Goal: Information Seeking & Learning: Learn about a topic

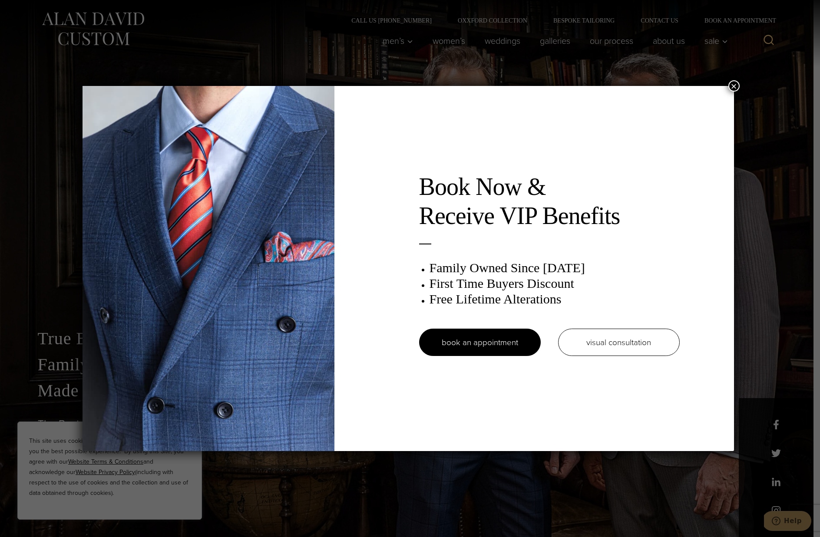
click at [744, 86] on div "Book Now & Receive VIP Benefits Family Owned Since 1913 First Time Buyers Disco…" at bounding box center [410, 268] width 820 height 537
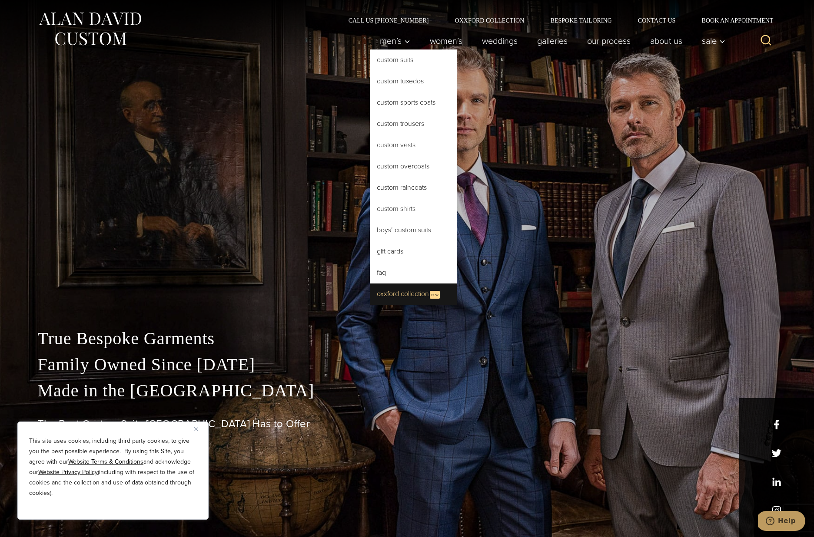
click at [394, 294] on link "Oxxford Collection New" at bounding box center [413, 294] width 87 height 21
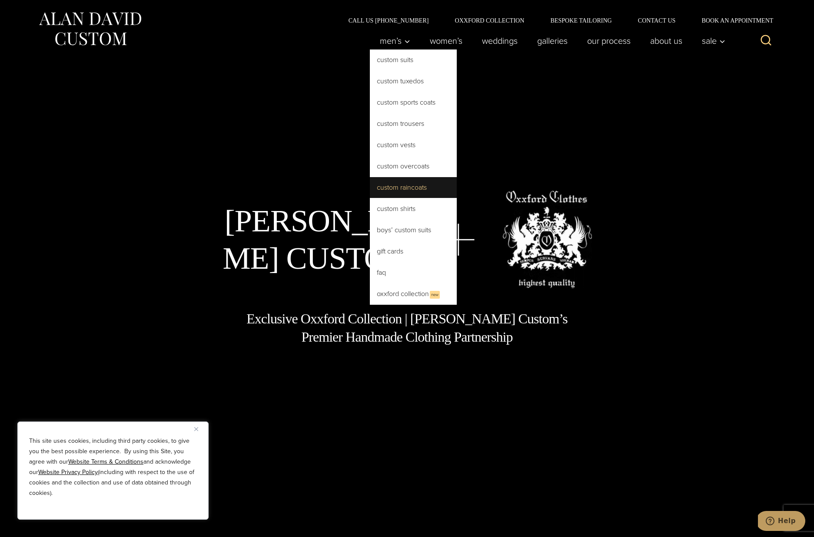
click at [416, 181] on link "Custom Raincoats" at bounding box center [413, 187] width 87 height 21
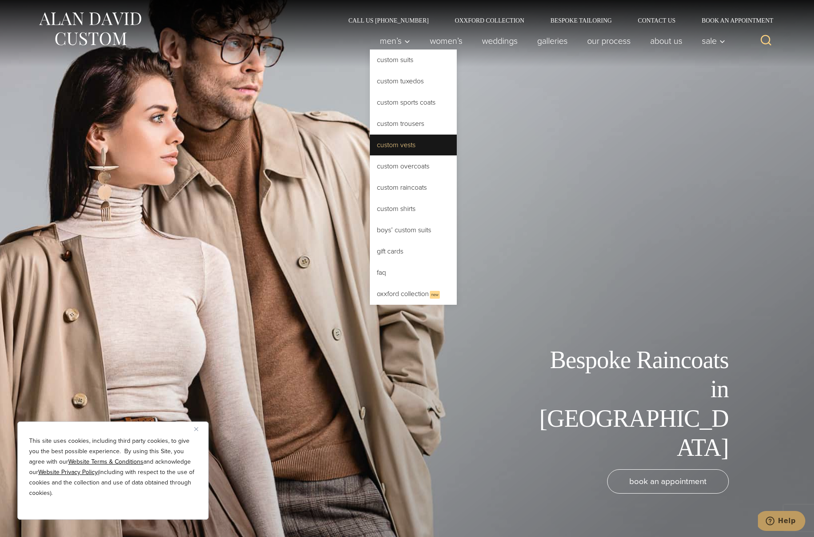
click at [406, 149] on link "Custom Vests" at bounding box center [413, 145] width 87 height 21
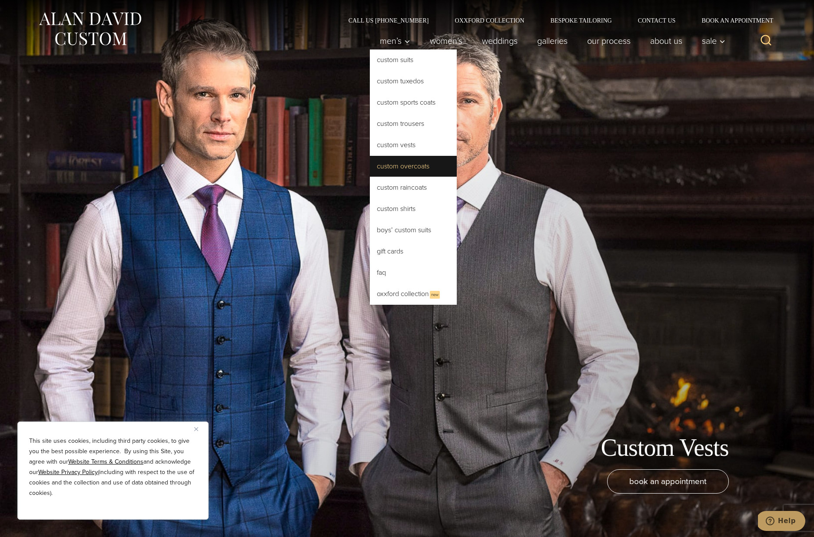
click at [414, 170] on link "Custom Overcoats" at bounding box center [413, 166] width 87 height 21
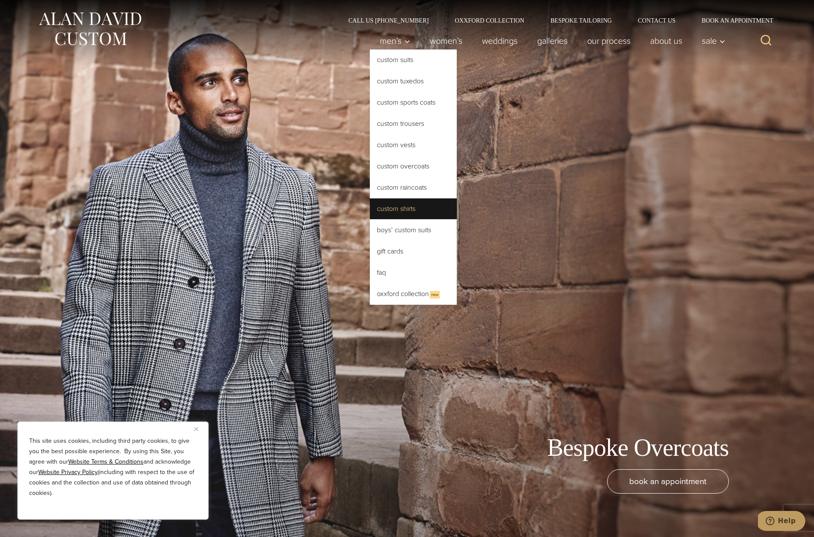
click at [416, 203] on link "Custom Shirts" at bounding box center [413, 209] width 87 height 21
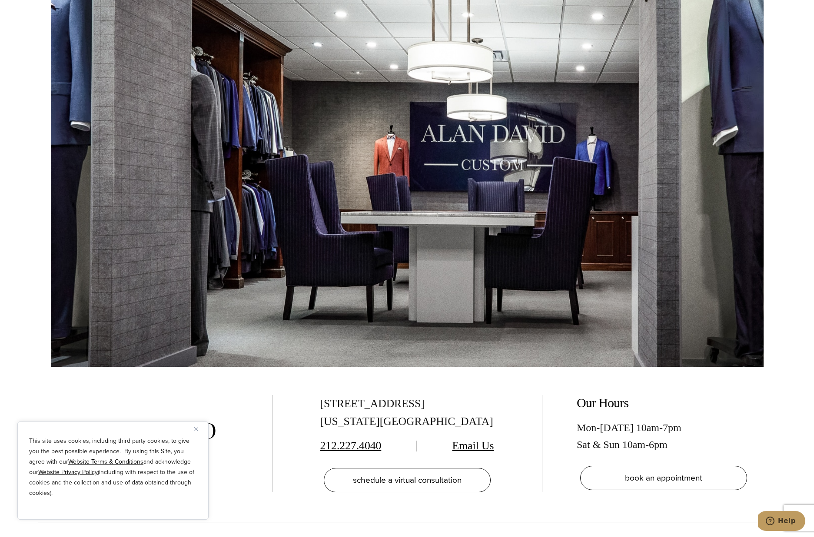
scroll to position [6077, 0]
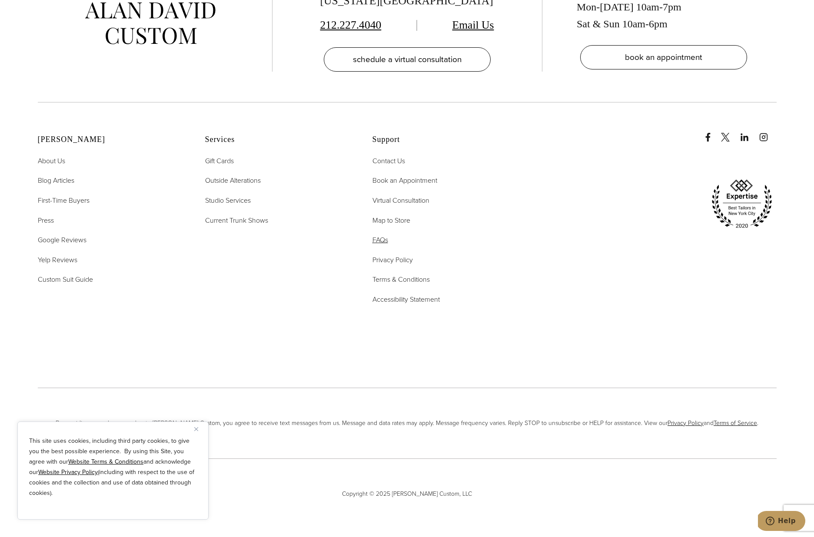
click at [381, 239] on span "FAQs" at bounding box center [380, 240] width 16 height 10
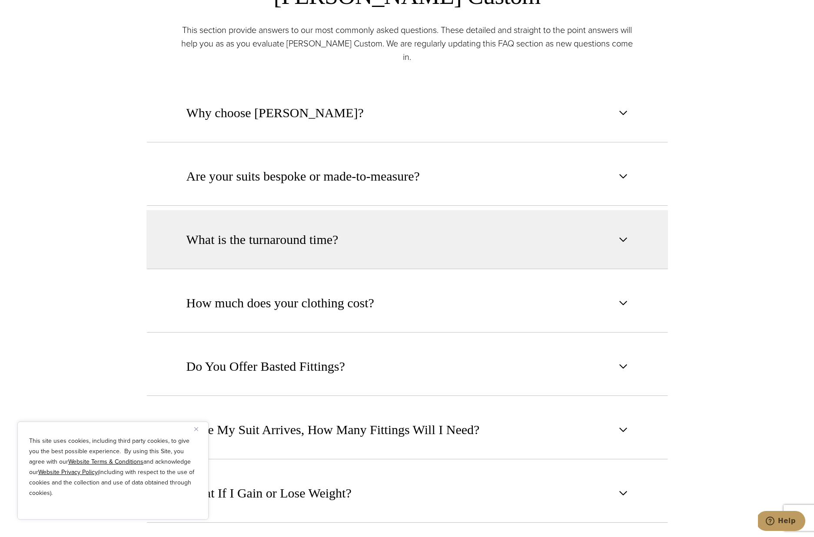
scroll to position [625, 0]
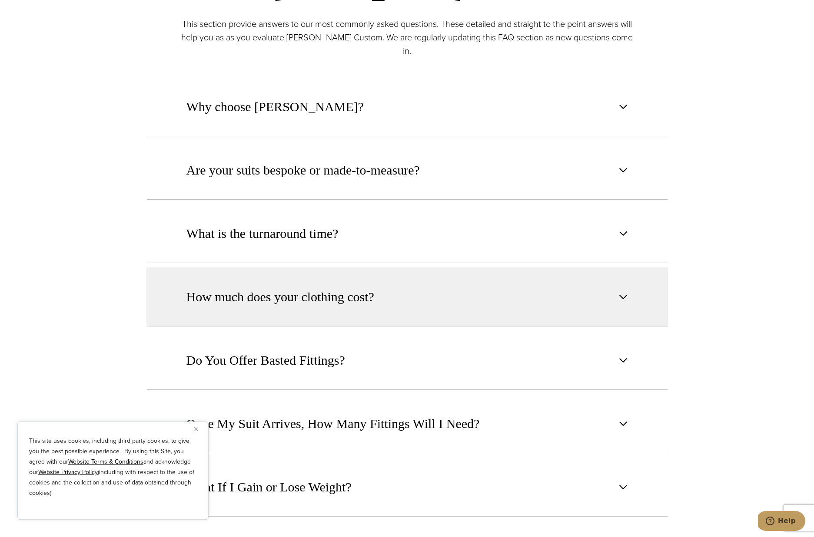
click at [280, 288] on span "How much does your clothing cost?" at bounding box center [280, 297] width 188 height 19
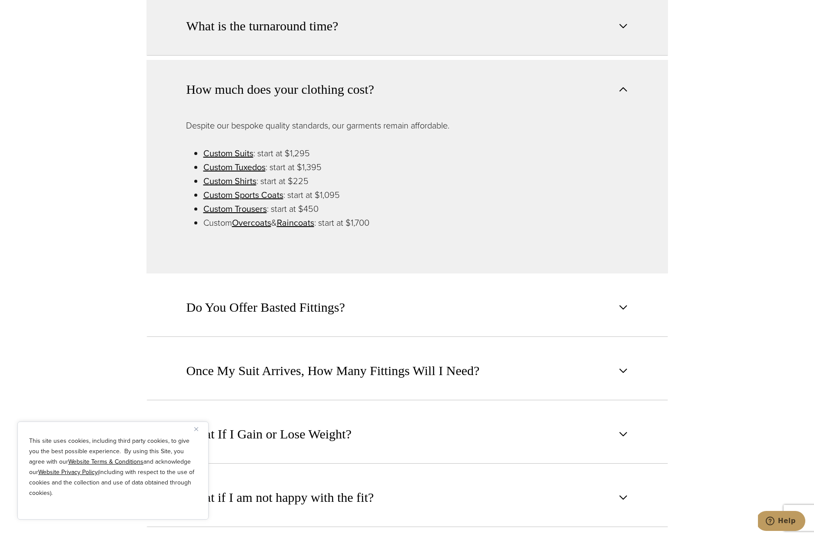
scroll to position [870, 0]
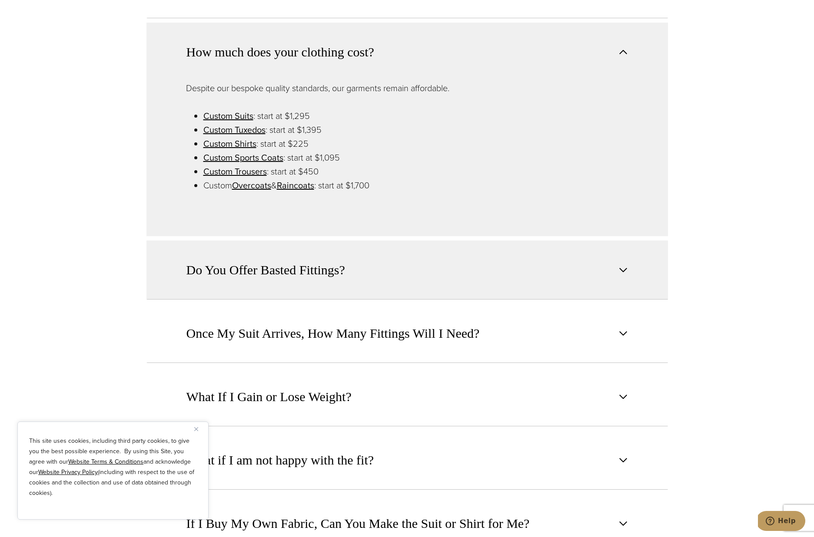
click at [226, 242] on button "Do You Offer Basted Fittings?" at bounding box center [406, 270] width 521 height 59
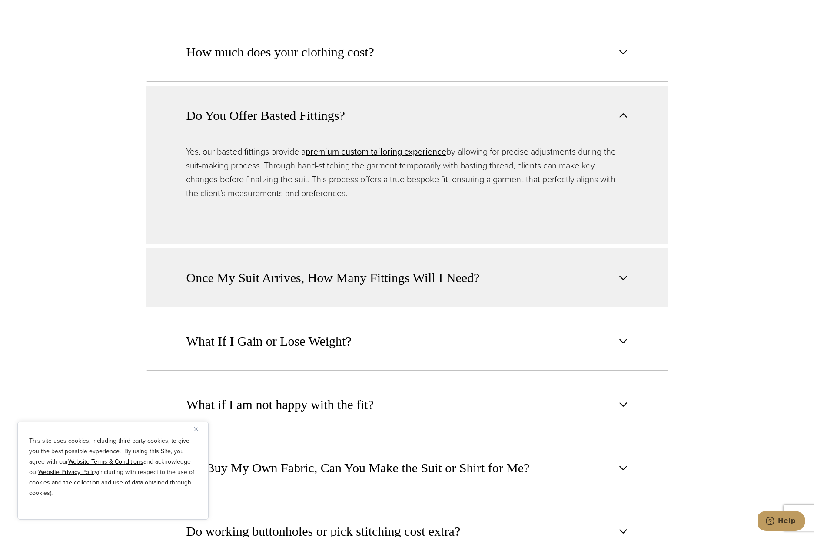
scroll to position [872, 0]
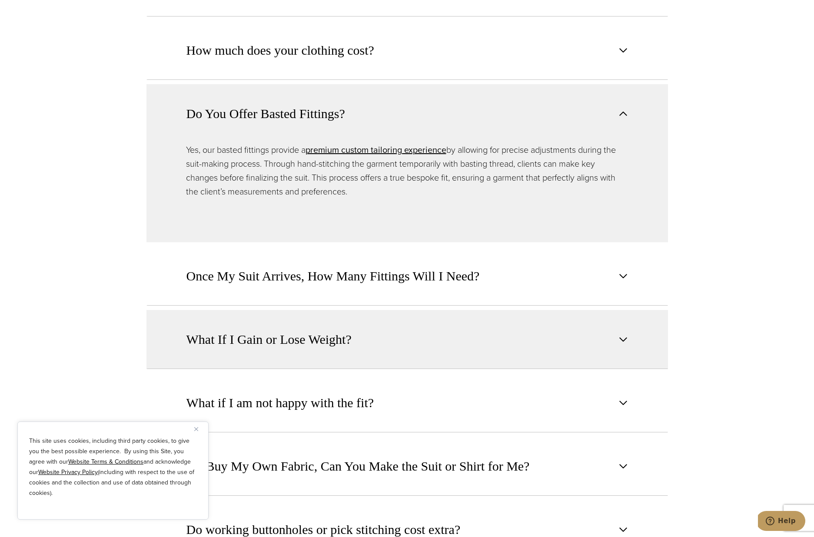
click at [267, 312] on button "What If I Gain or Lose Weight?" at bounding box center [406, 339] width 521 height 59
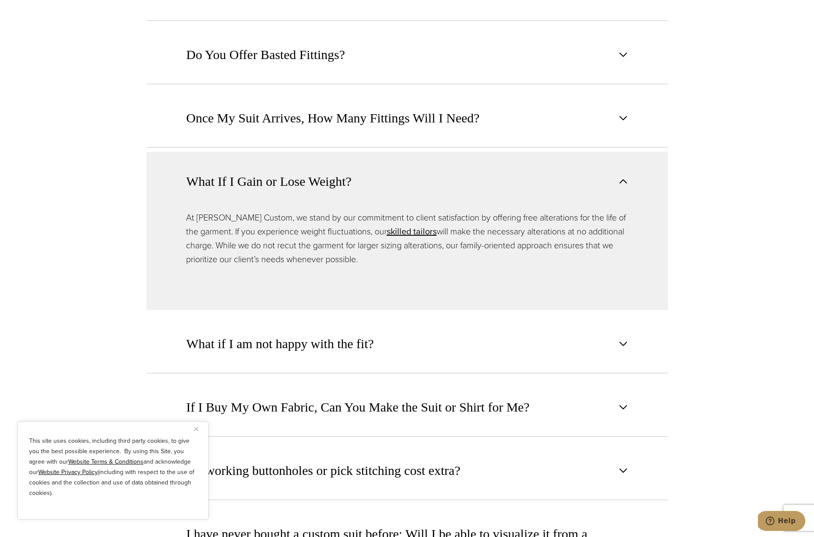
scroll to position [937, 0]
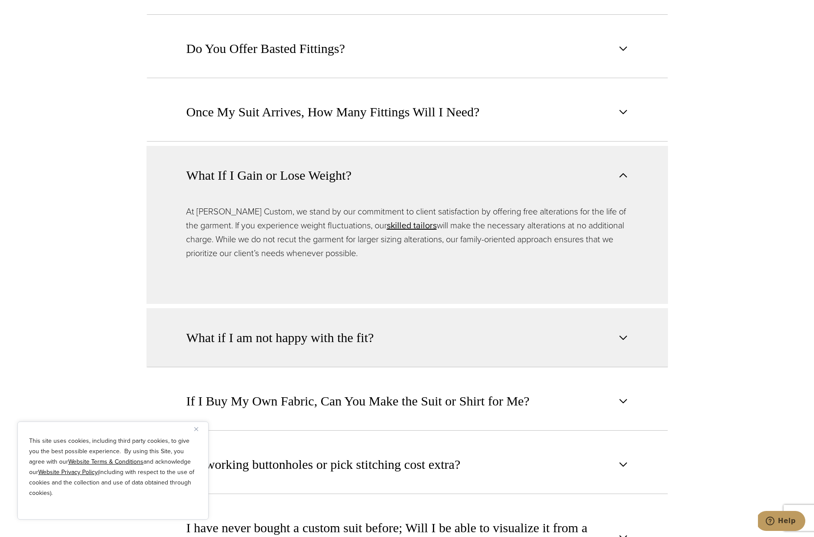
click at [263, 309] on button "What if I am not happy with the fit?" at bounding box center [406, 338] width 521 height 59
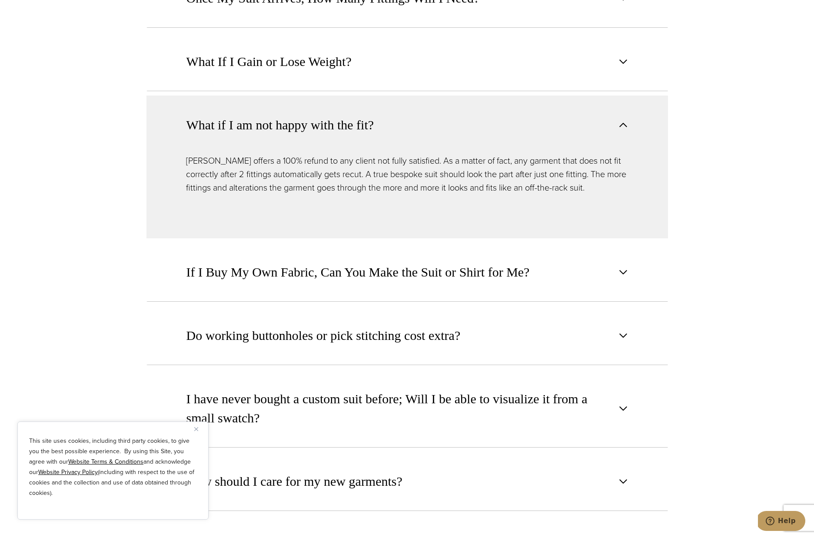
scroll to position [1060, 0]
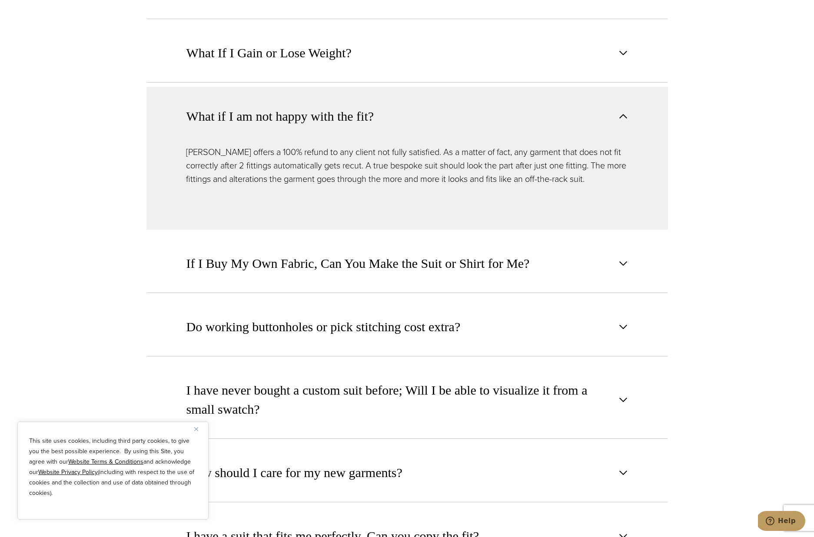
click at [263, 300] on button "Do working buttonholes or pick stitching cost extra?" at bounding box center [406, 327] width 521 height 59
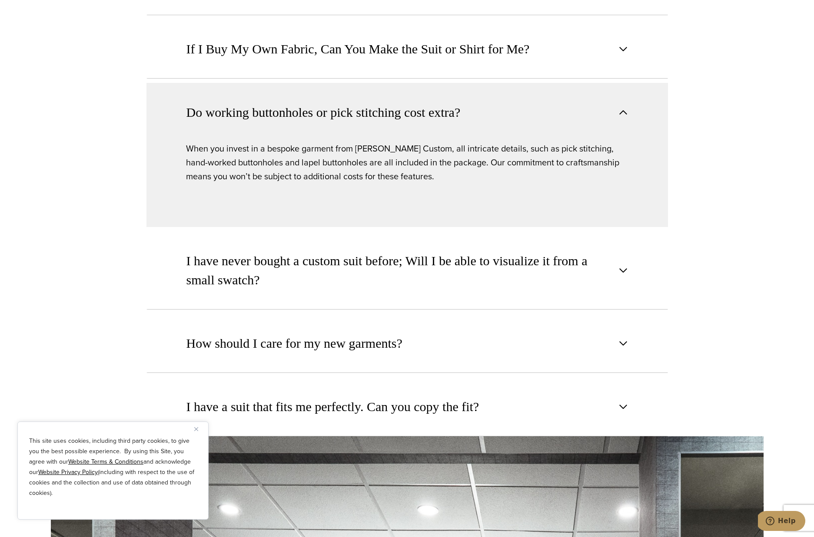
scroll to position [1229, 0]
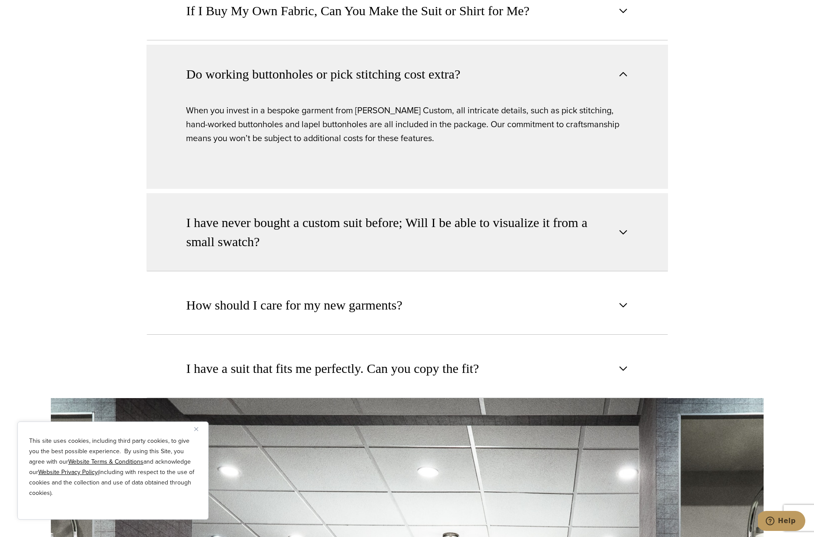
click at [295, 230] on span "I have never bought a custom suit before; Will I be able to visualize it from a…" at bounding box center [399, 232] width 427 height 38
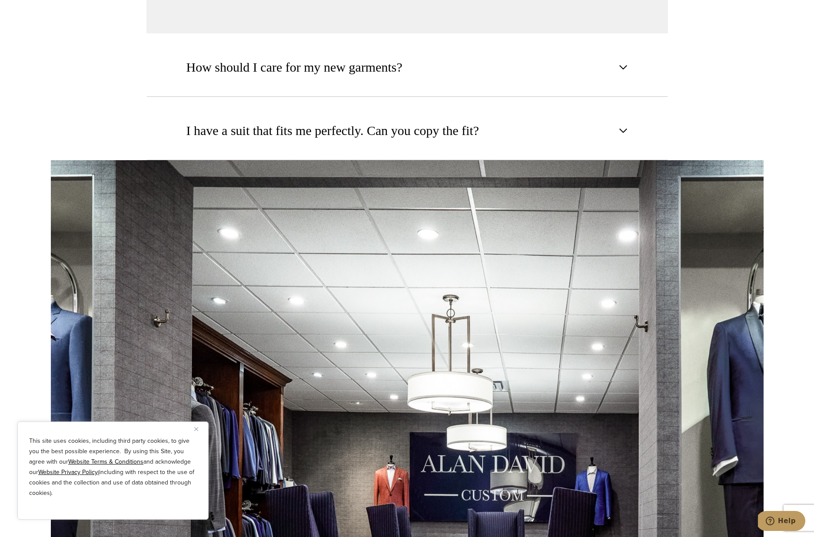
scroll to position [1482, 0]
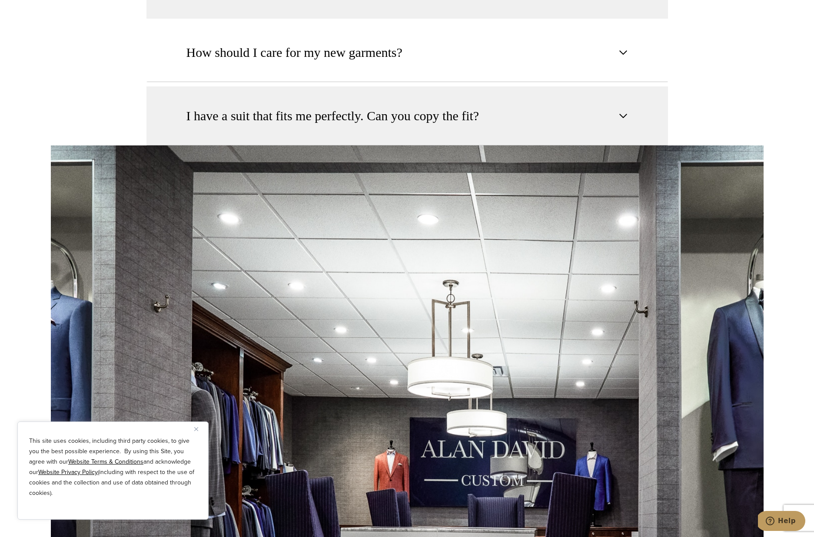
click at [316, 91] on button "I have a suit that fits me perfectly. Can you copy the fit?" at bounding box center [406, 115] width 521 height 59
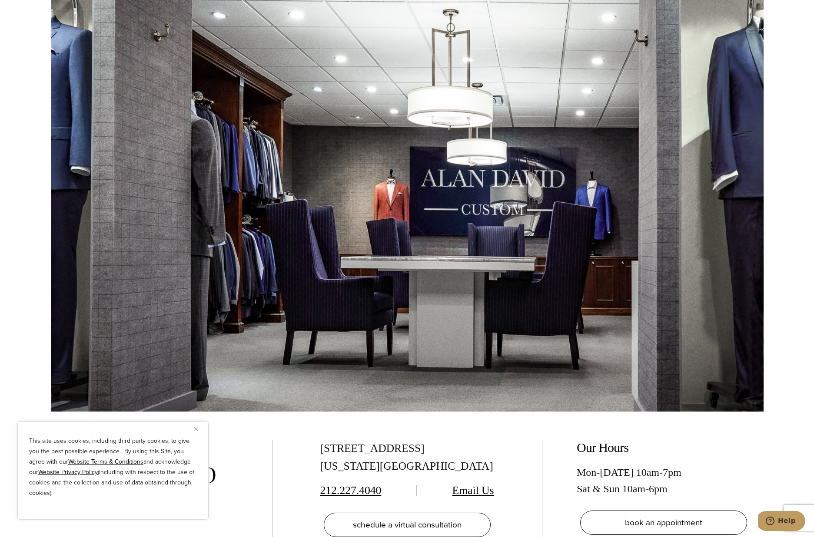
scroll to position [1938, 0]
